Goal: Task Accomplishment & Management: Use online tool/utility

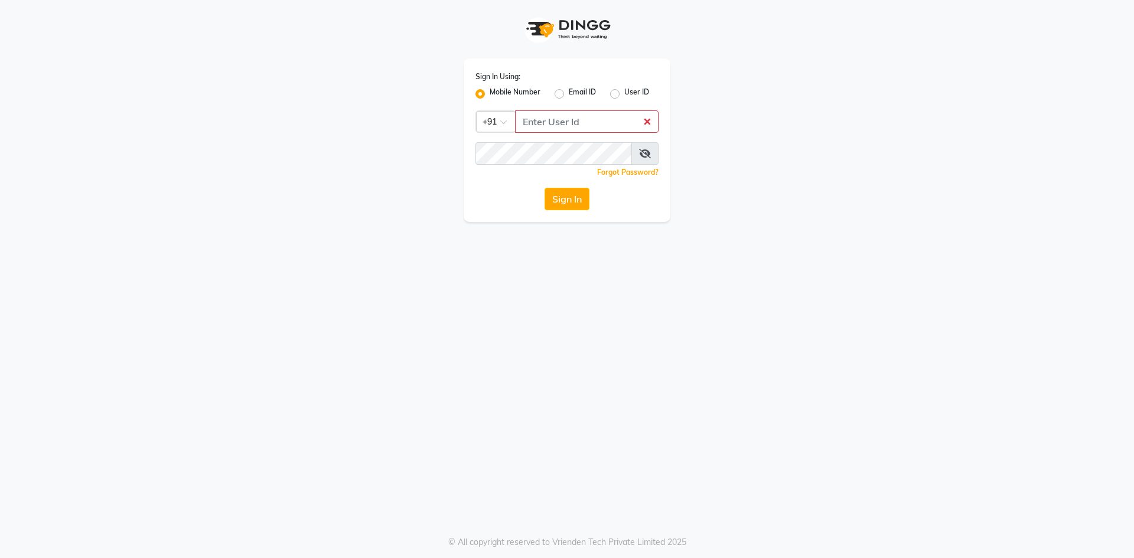
click at [536, 125] on input "Username" at bounding box center [587, 121] width 144 height 22
type input "8074374830"
click at [640, 152] on icon at bounding box center [645, 153] width 12 height 9
click at [545, 188] on button "Sign In" at bounding box center [567, 199] width 45 height 22
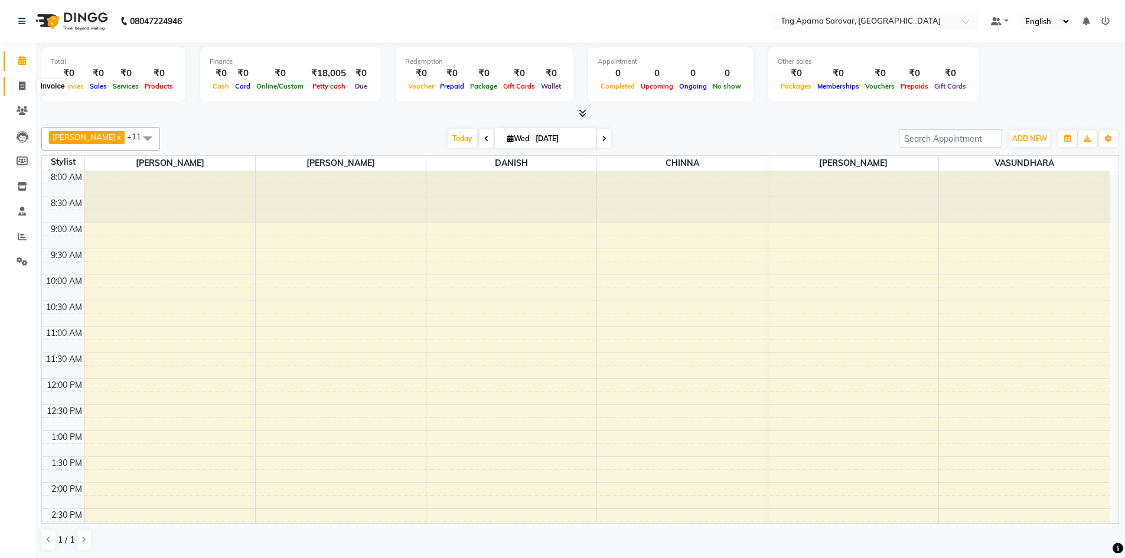
click at [21, 86] on icon at bounding box center [22, 86] width 6 height 9
select select "7390"
select select "service"
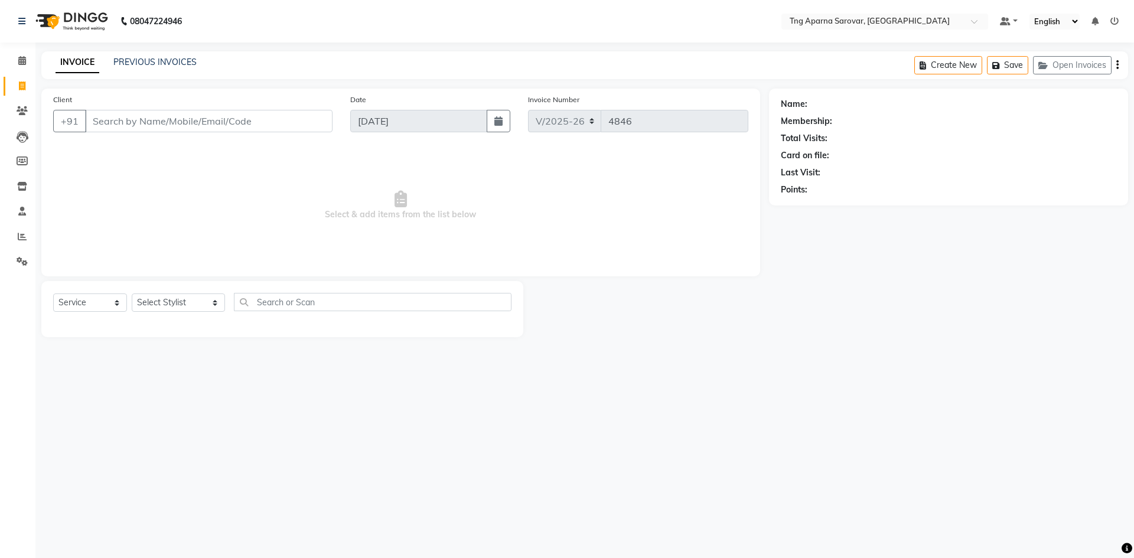
click at [253, 119] on input "Client" at bounding box center [209, 121] width 248 height 22
click at [180, 301] on select "Select Stylist [PERSON_NAME] [PERSON_NAME] MAM CHINNA DANISH KAIF [PERSON_NAME]…" at bounding box center [178, 303] width 93 height 18
click at [284, 303] on input "text" at bounding box center [373, 302] width 278 height 18
click at [157, 115] on input "Client" at bounding box center [209, 121] width 248 height 22
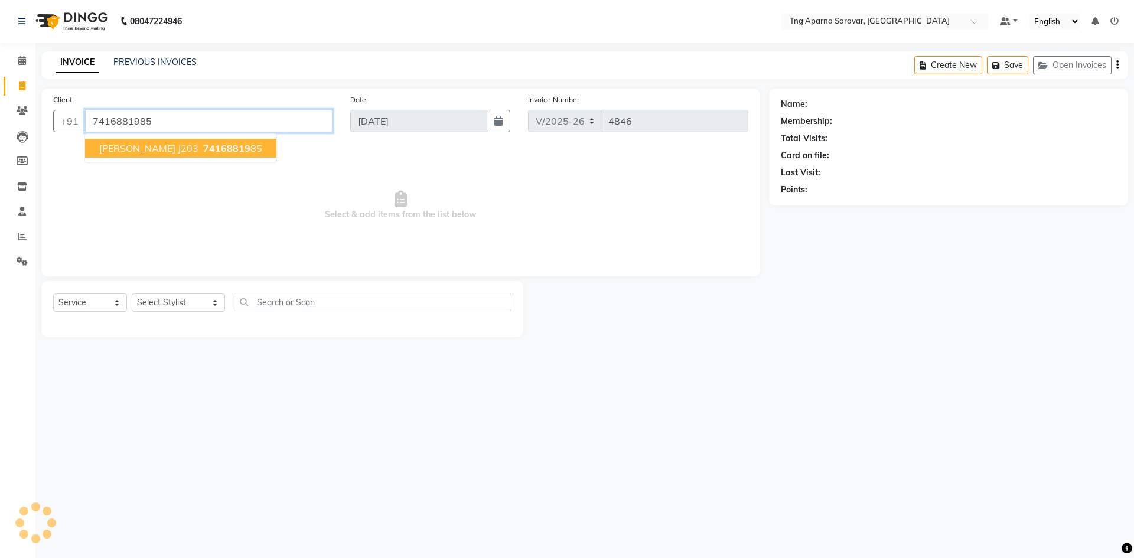
type input "7416881985"
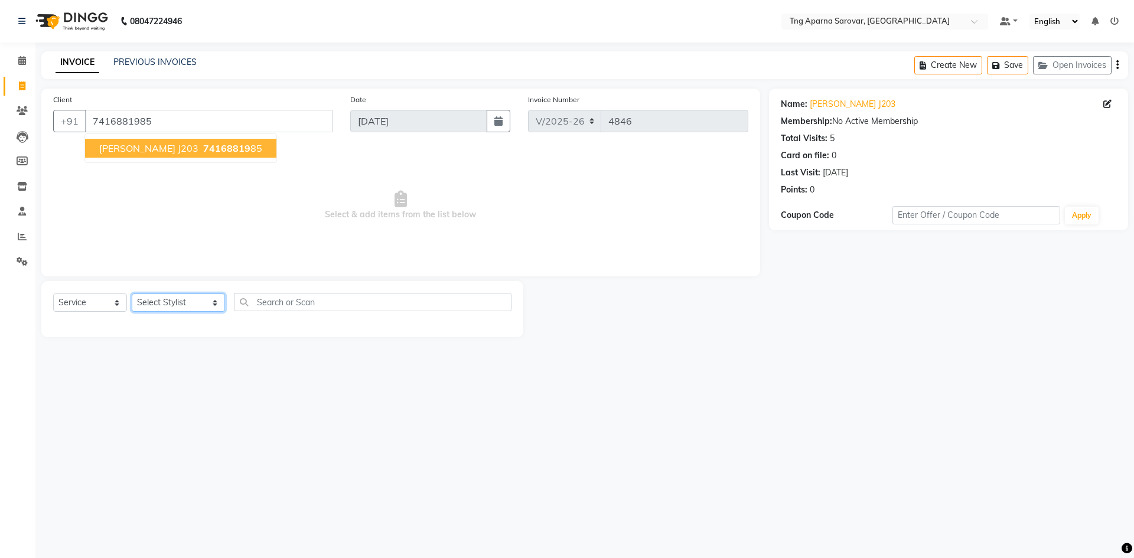
click at [168, 298] on select "Select Stylist [PERSON_NAME] [PERSON_NAME] MAM CHINNA DANISH KAIF [PERSON_NAME]…" at bounding box center [178, 303] width 93 height 18
select select "81252"
click at [132, 294] on select "Select Stylist [PERSON_NAME] [PERSON_NAME] MAM CHINNA DANISH KAIF [PERSON_NAME]…" at bounding box center [178, 303] width 93 height 18
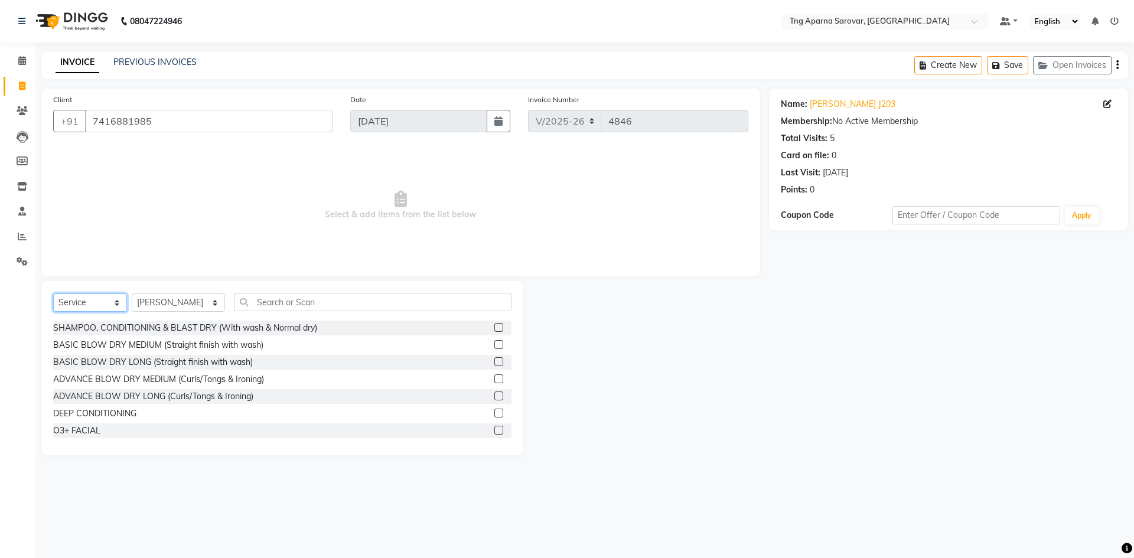
click at [105, 303] on select "Select Service Product Membership Package Voucher Prepaid Gift Card" at bounding box center [90, 303] width 74 height 18
click at [53, 294] on select "Select Service Product Membership Package Voucher Prepaid Gift Card" at bounding box center [90, 303] width 74 height 18
click at [109, 295] on select "Select Service Product Membership Package Voucher Prepaid Gift Card" at bounding box center [90, 303] width 74 height 18
click at [53, 294] on select "Select Service Product Membership Package Voucher Prepaid Gift Card" at bounding box center [90, 303] width 74 height 18
click at [277, 304] on input "text" at bounding box center [373, 302] width 278 height 18
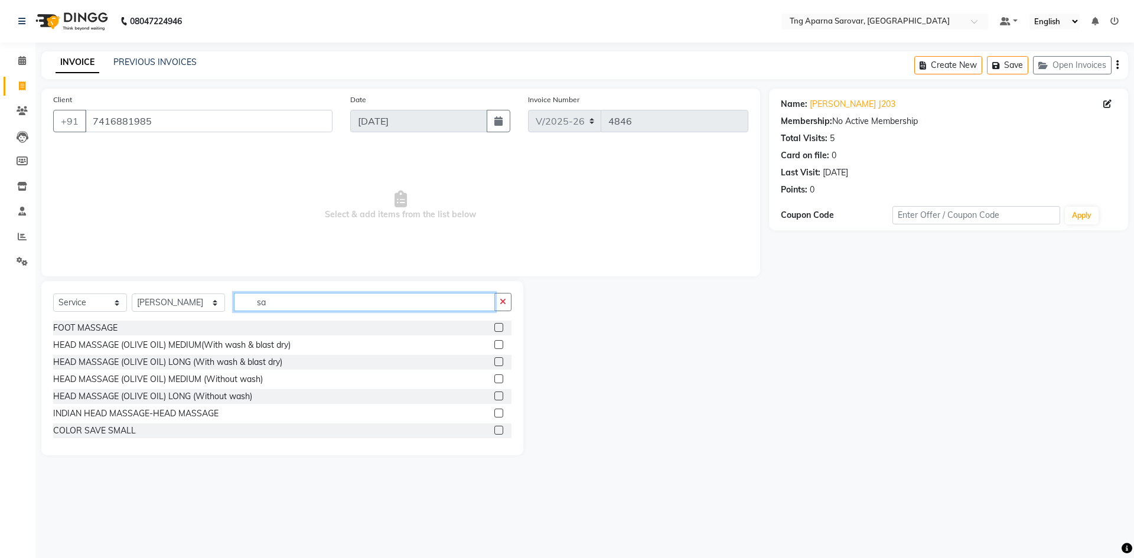
type input "s"
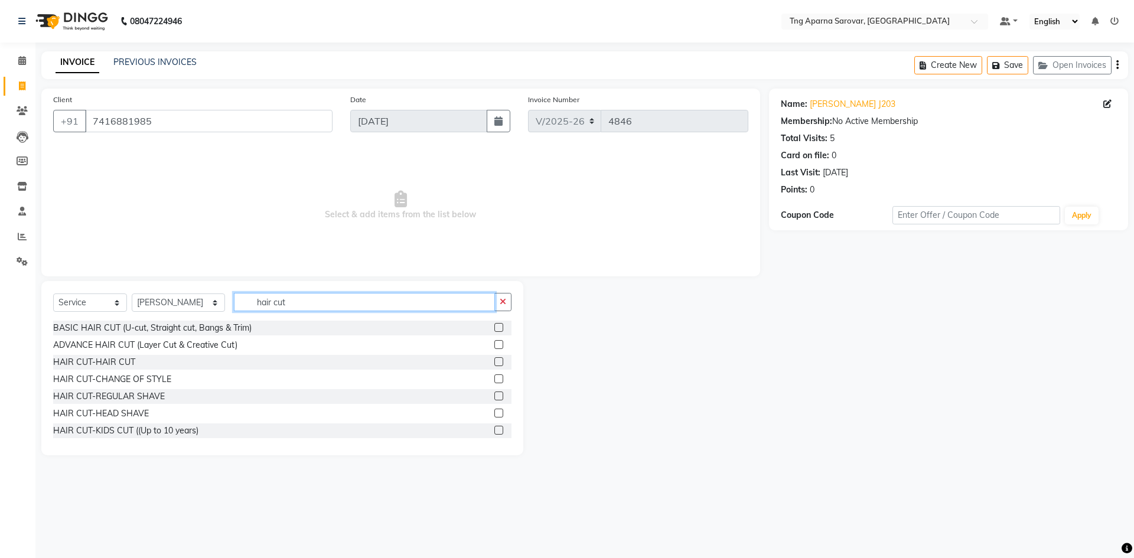
type input "hair cut"
click at [136, 365] on div "HAIR CUT-HAIR CUT" at bounding box center [282, 362] width 458 height 15
click at [494, 360] on label at bounding box center [498, 361] width 9 height 9
click at [494, 360] on input "checkbox" at bounding box center [498, 363] width 8 height 8
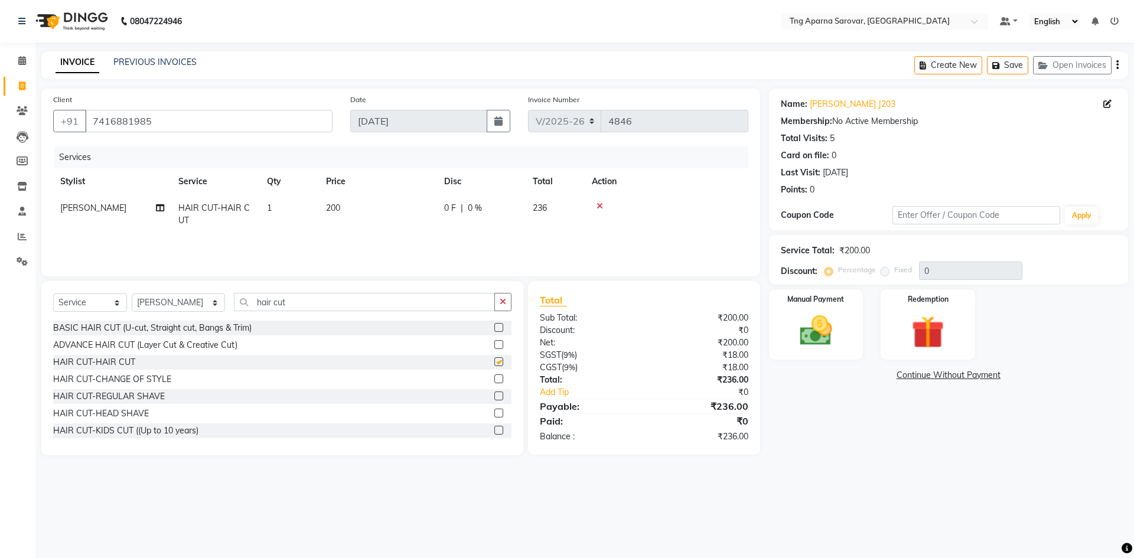
checkbox input "false"
click at [846, 305] on div "Manual Payment" at bounding box center [816, 324] width 98 height 73
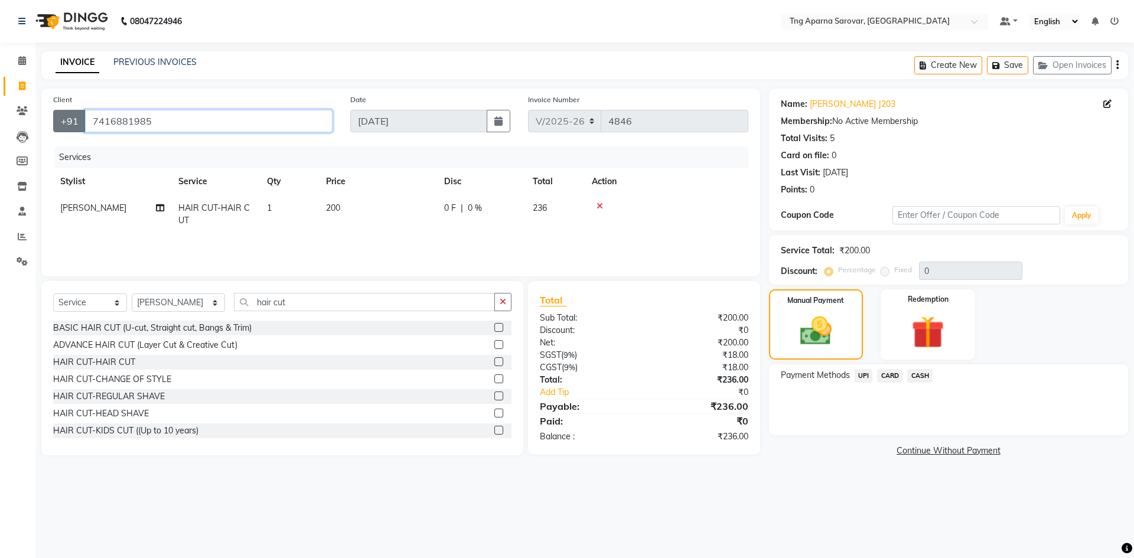
drag, startPoint x: 155, startPoint y: 121, endPoint x: 76, endPoint y: 130, distance: 79.7
click at [76, 130] on div "[PHONE_NUMBER]" at bounding box center [192, 121] width 279 height 22
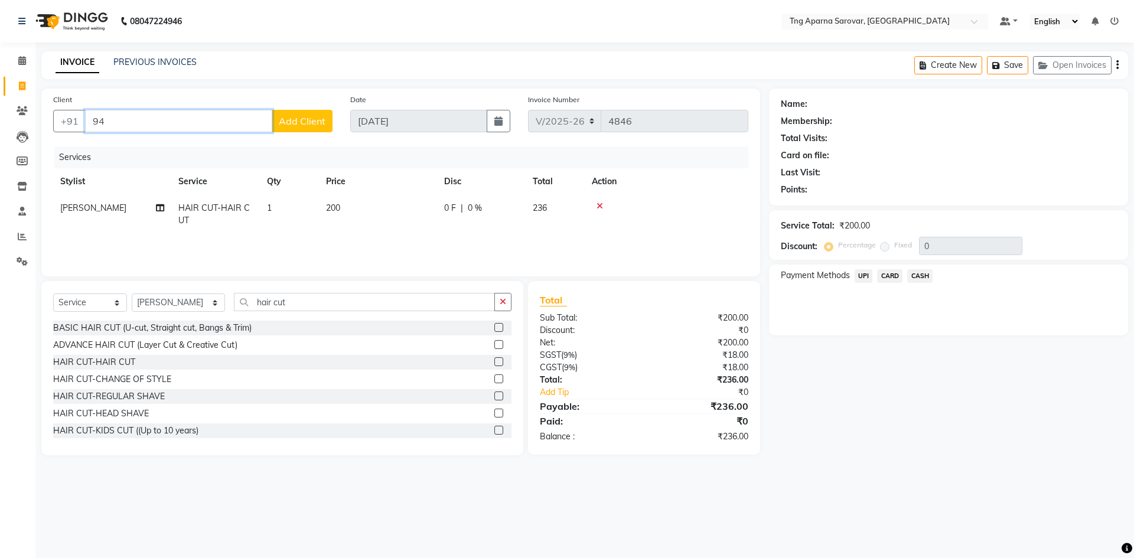
type input "9"
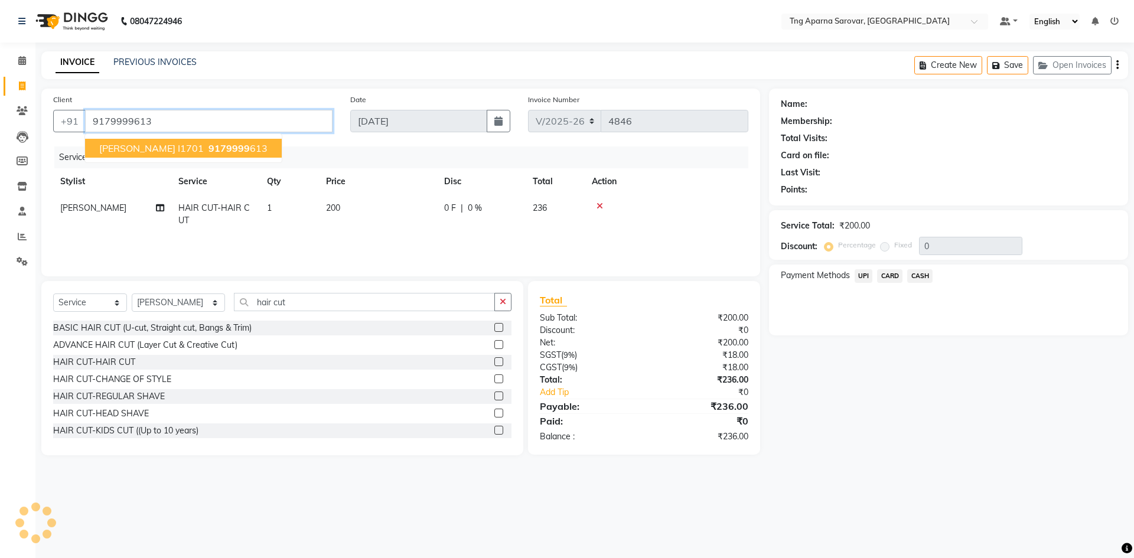
type input "9179999613"
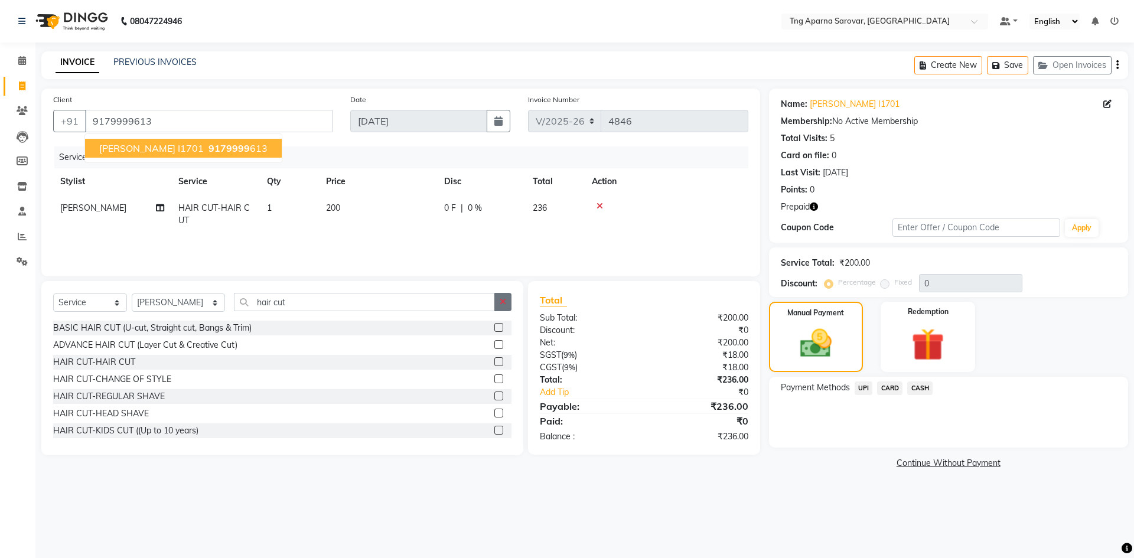
click at [500, 302] on icon "button" at bounding box center [503, 302] width 6 height 8
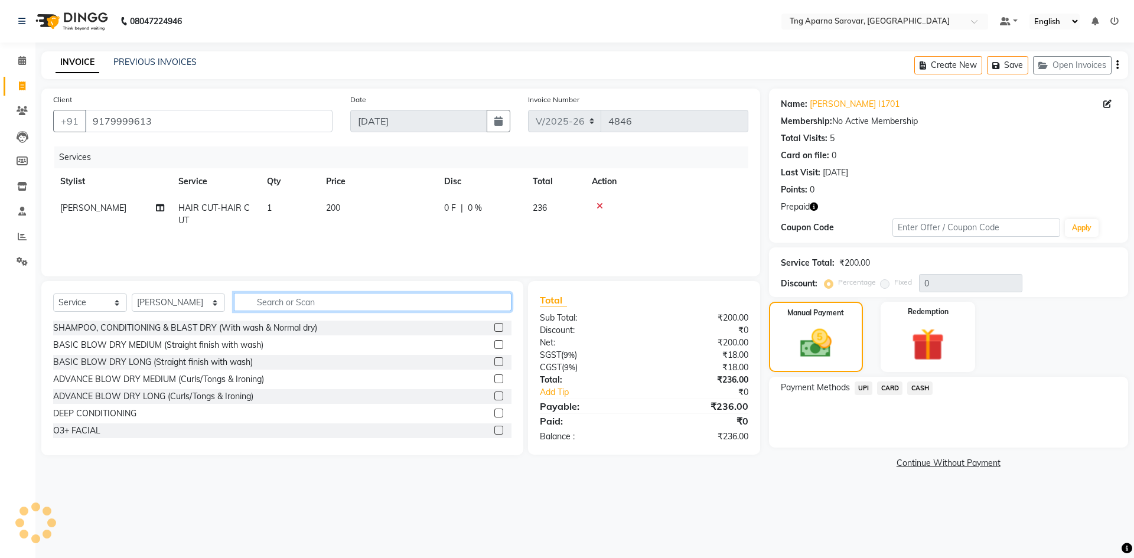
click at [434, 301] on input "text" at bounding box center [373, 302] width 278 height 18
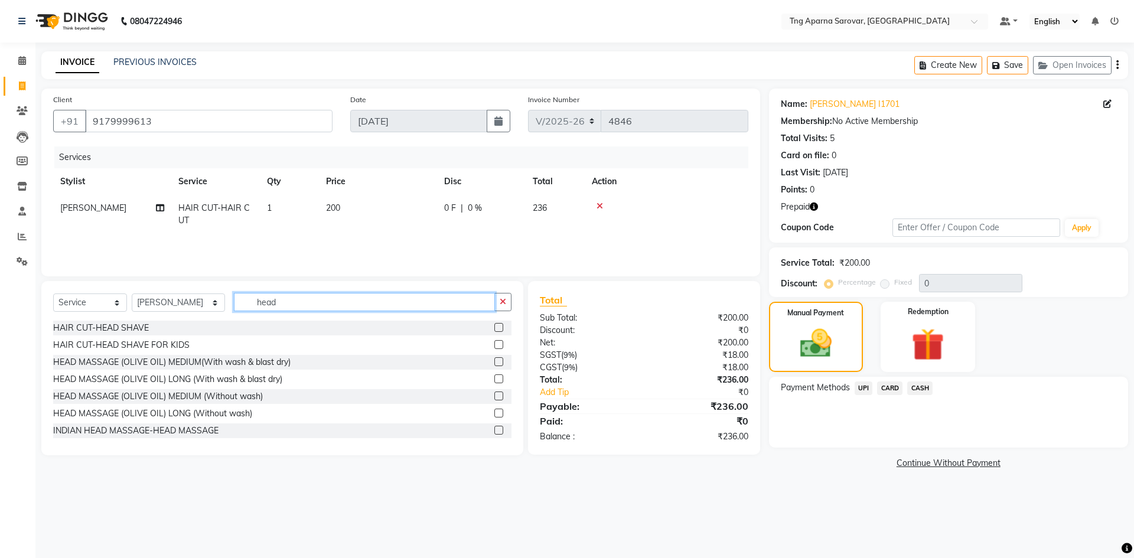
type input "head"
click at [494, 429] on label at bounding box center [498, 430] width 9 height 9
click at [494, 429] on input "checkbox" at bounding box center [498, 431] width 8 height 8
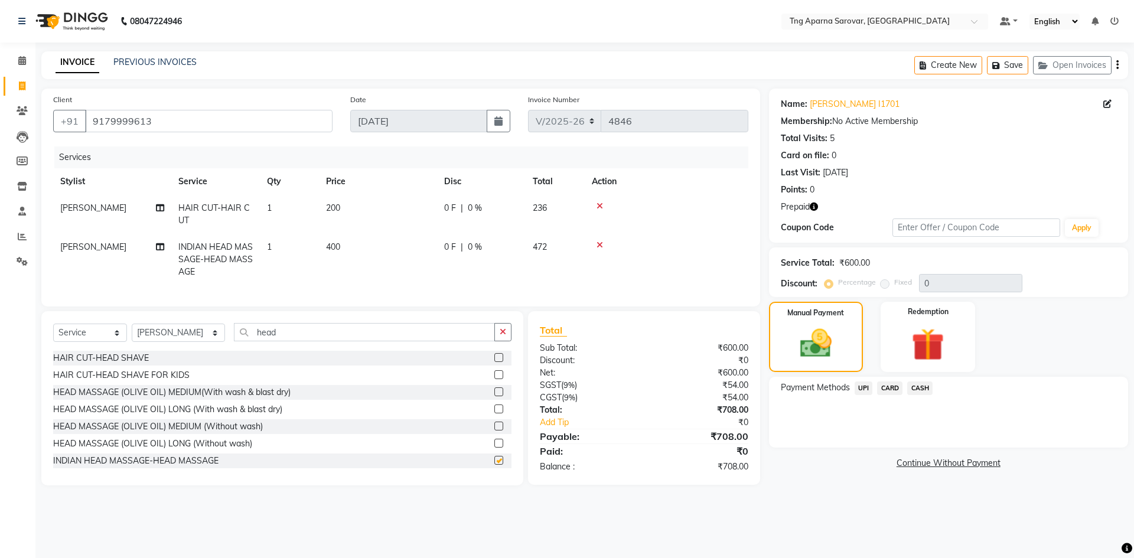
checkbox input "false"
